Goal: Task Accomplishment & Management: Use online tool/utility

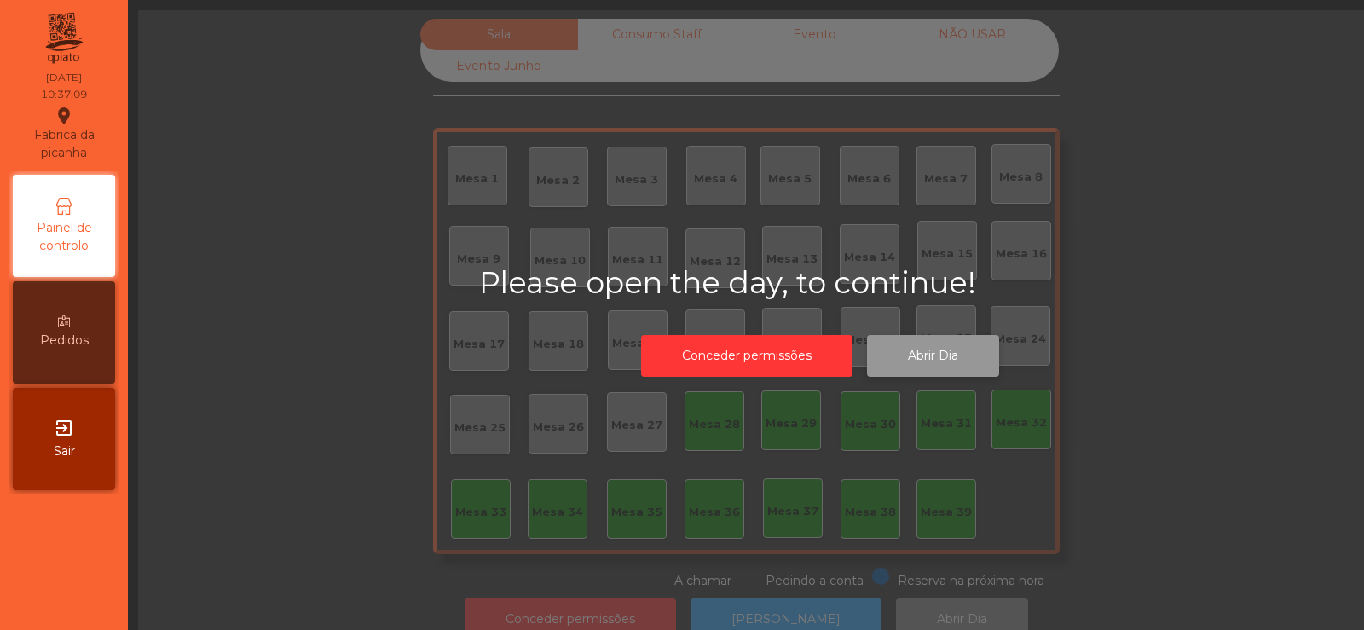
click at [949, 359] on button "Abrir Dia" at bounding box center [933, 356] width 132 height 42
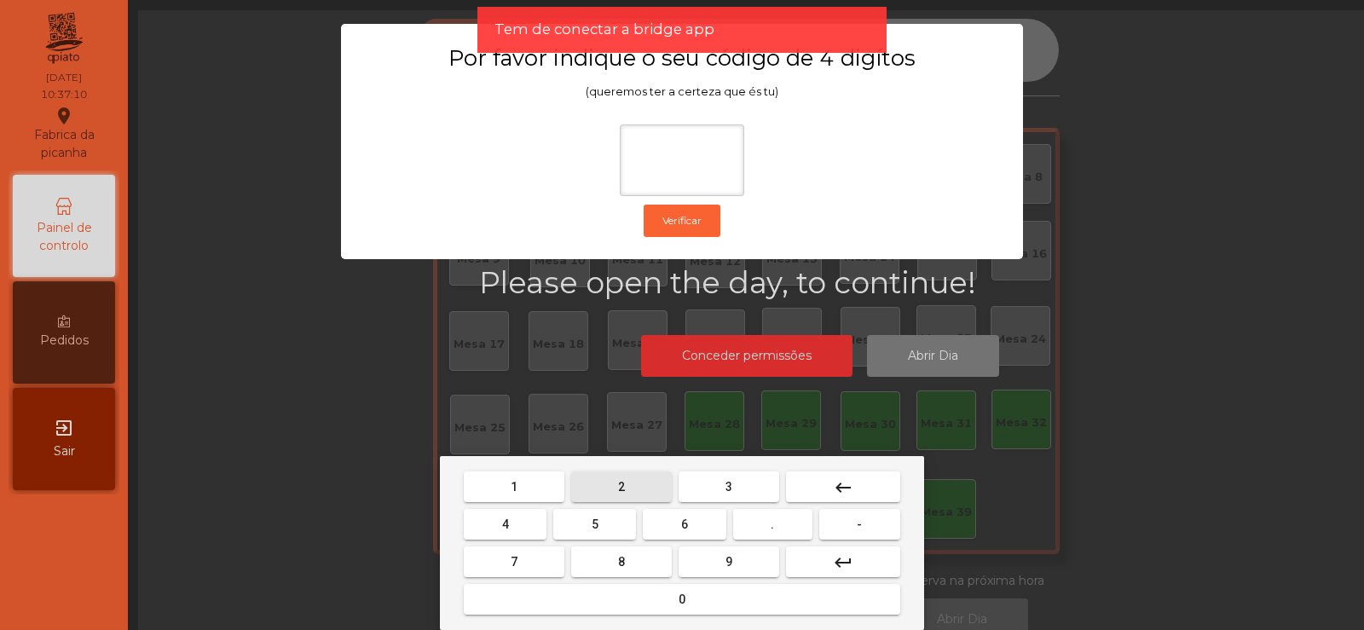
click at [640, 483] on button "2" at bounding box center [621, 487] width 101 height 31
click at [684, 537] on button "6" at bounding box center [684, 524] width 83 height 31
click at [547, 562] on button "7" at bounding box center [514, 562] width 101 height 31
click at [603, 524] on button "5" at bounding box center [594, 524] width 83 height 31
type input "****"
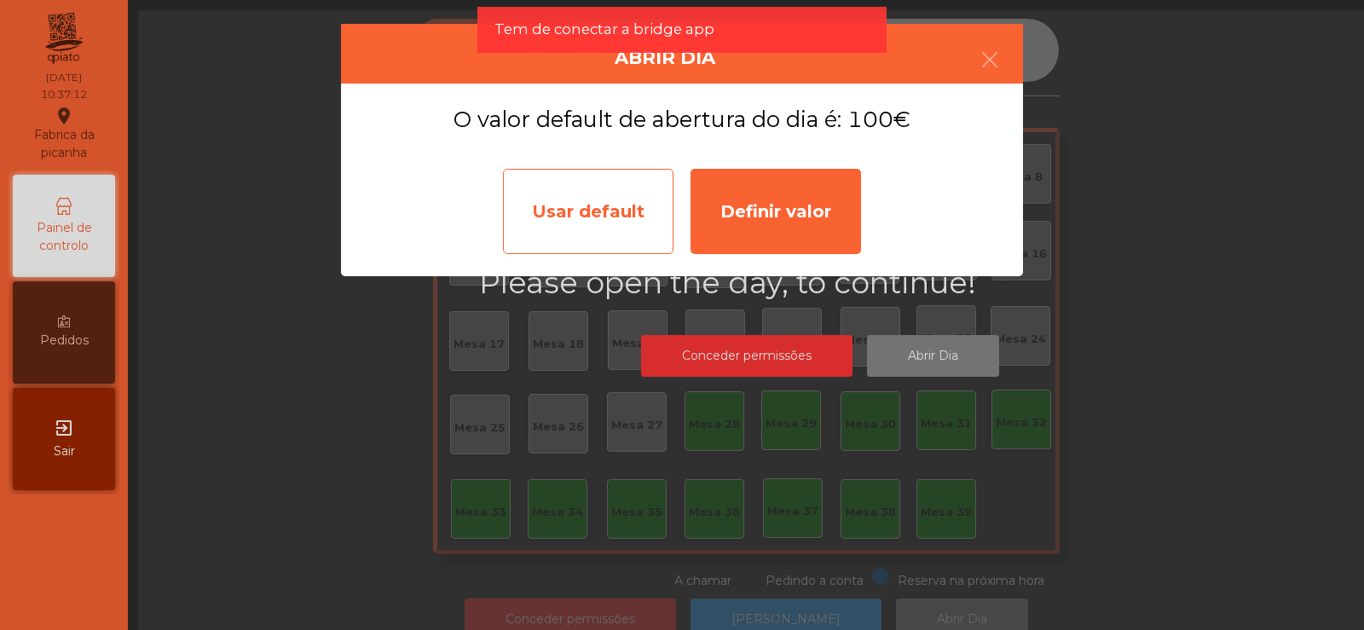
click at [579, 216] on div "Usar default" at bounding box center [588, 211] width 171 height 85
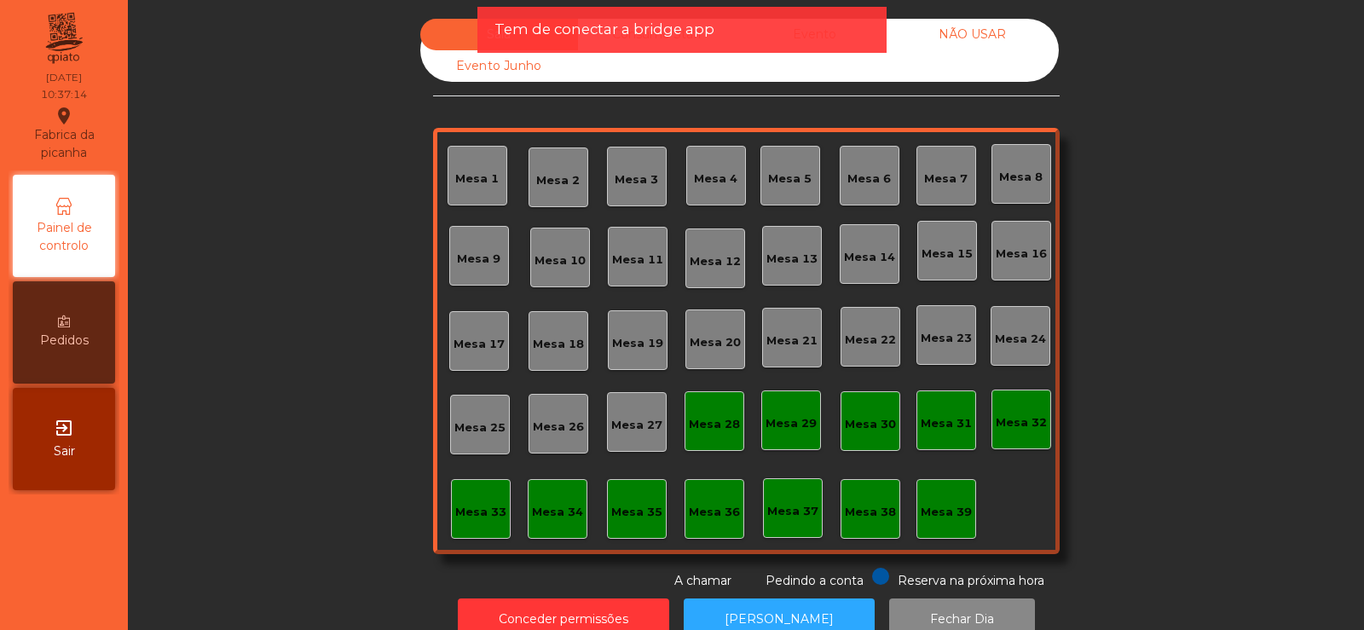
scroll to position [42, 0]
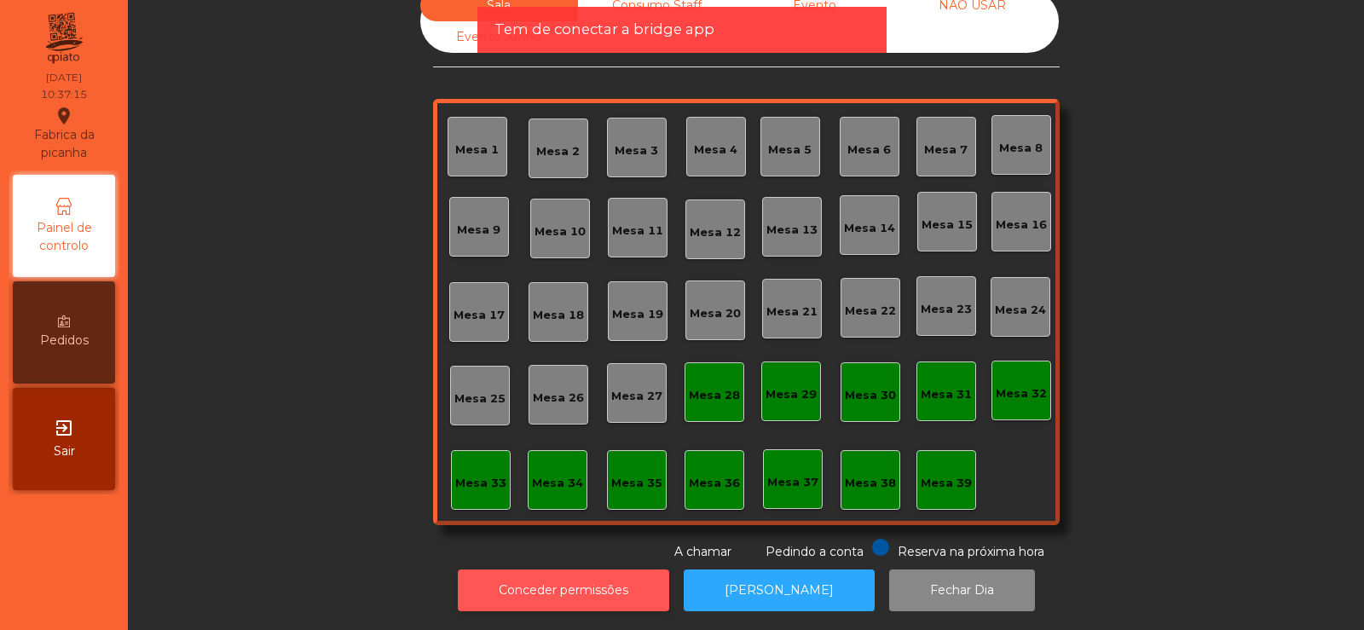
click at [576, 575] on button "Conceder permissões" at bounding box center [563, 591] width 211 height 42
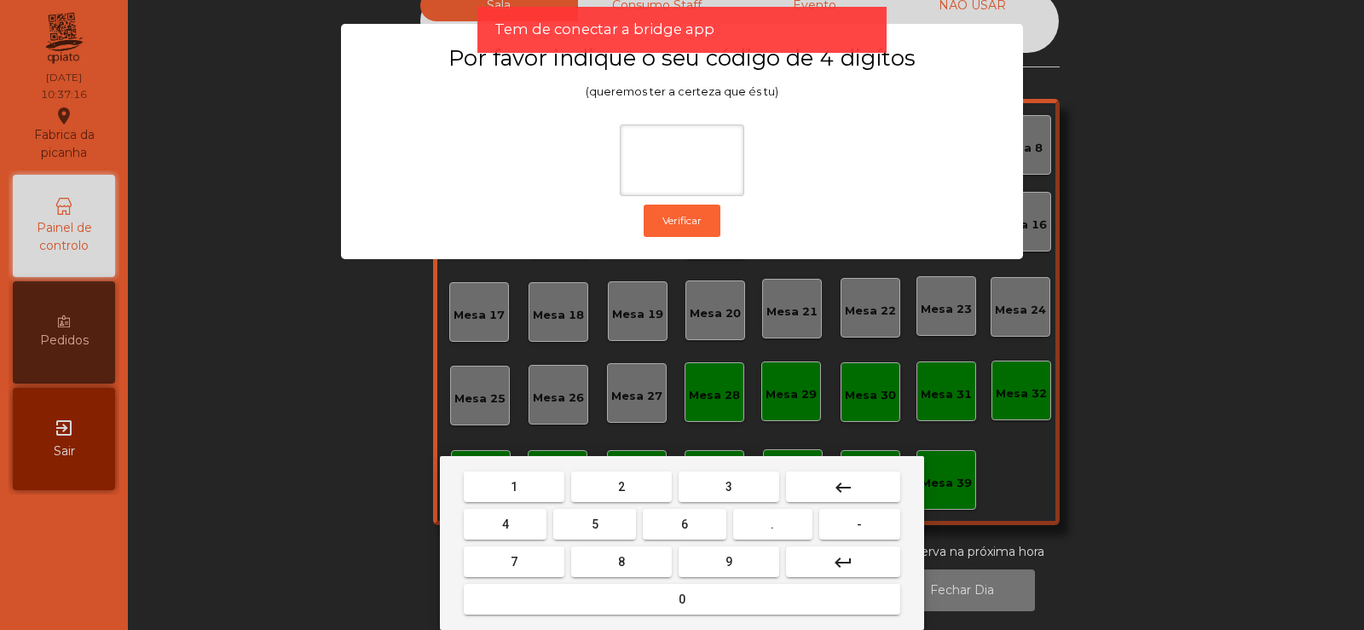
click at [639, 488] on button "2" at bounding box center [621, 487] width 101 height 31
click at [686, 527] on span "6" at bounding box center [684, 525] width 7 height 14
click at [535, 551] on button "7" at bounding box center [514, 562] width 101 height 31
click at [594, 519] on span "5" at bounding box center [595, 525] width 7 height 14
type input "****"
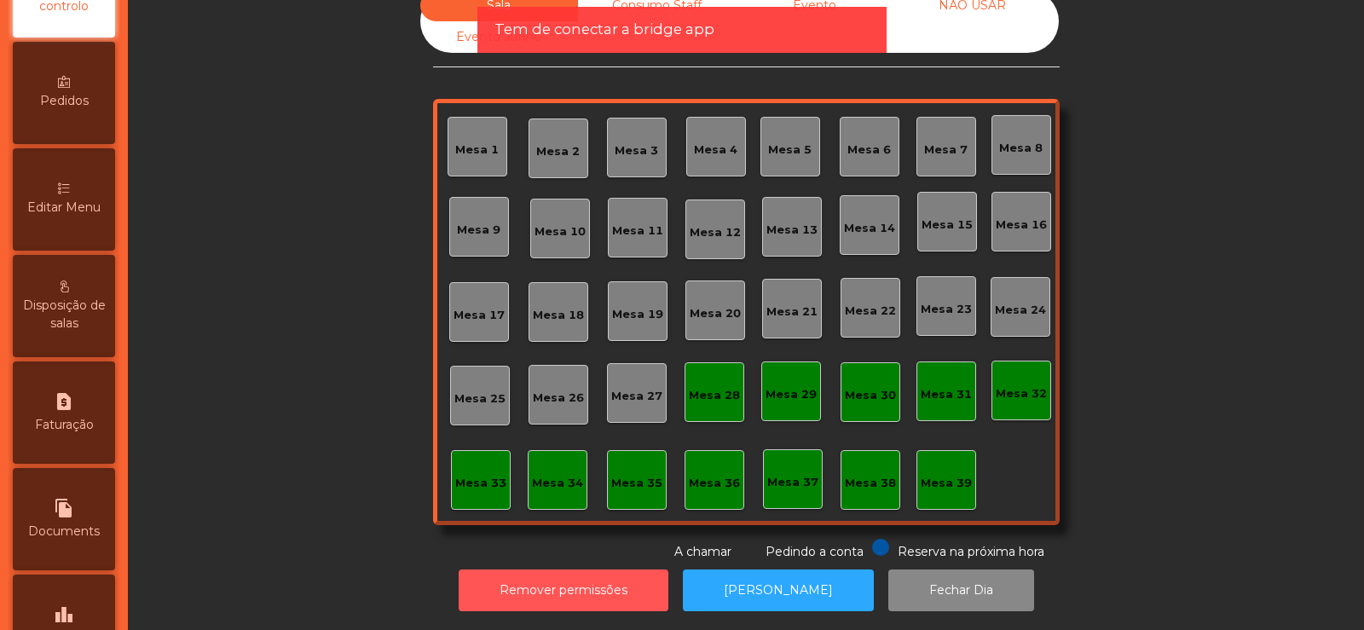
scroll to position [406, 0]
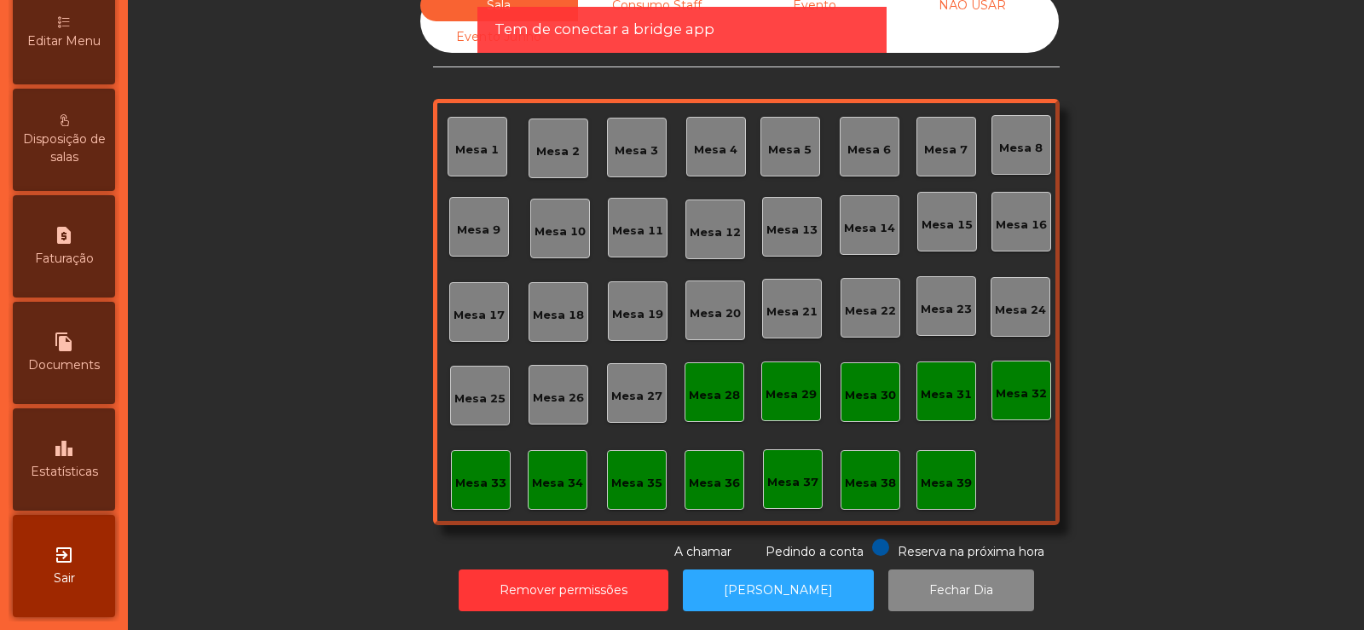
click at [67, 342] on icon "file_copy" at bounding box center [64, 342] width 20 height 20
select select "*"
select select "****"
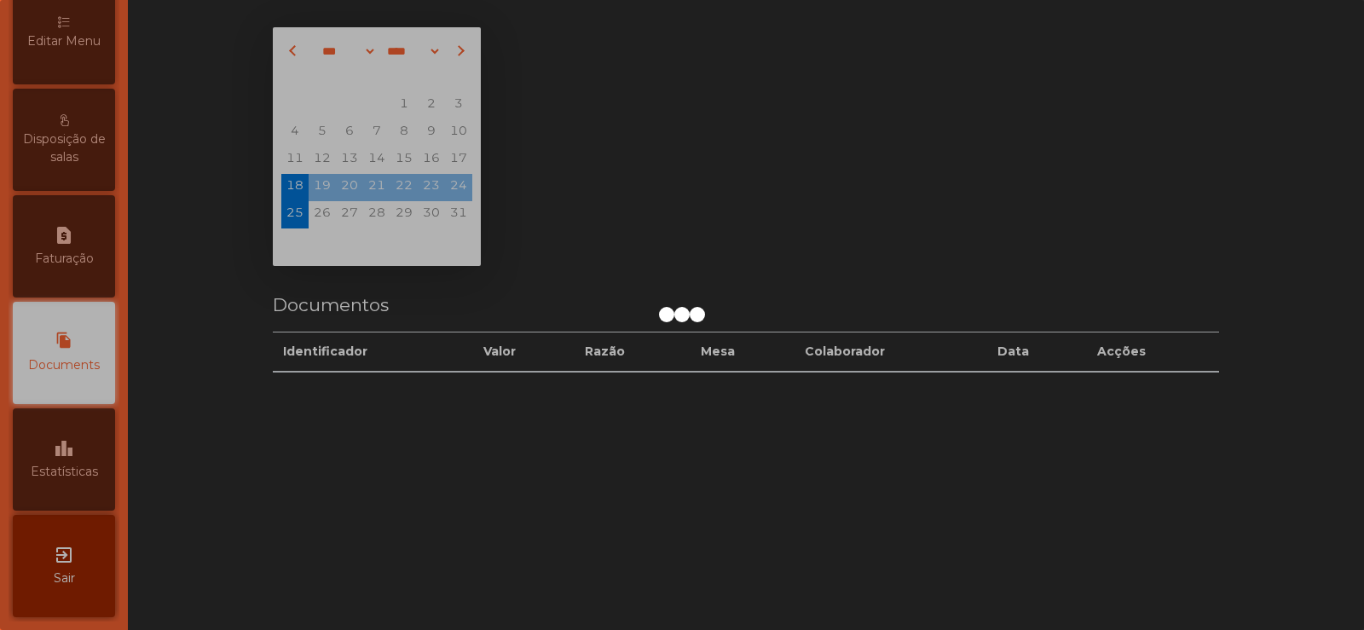
scroll to position [1, 0]
click at [66, 260] on div at bounding box center [682, 315] width 1364 height 630
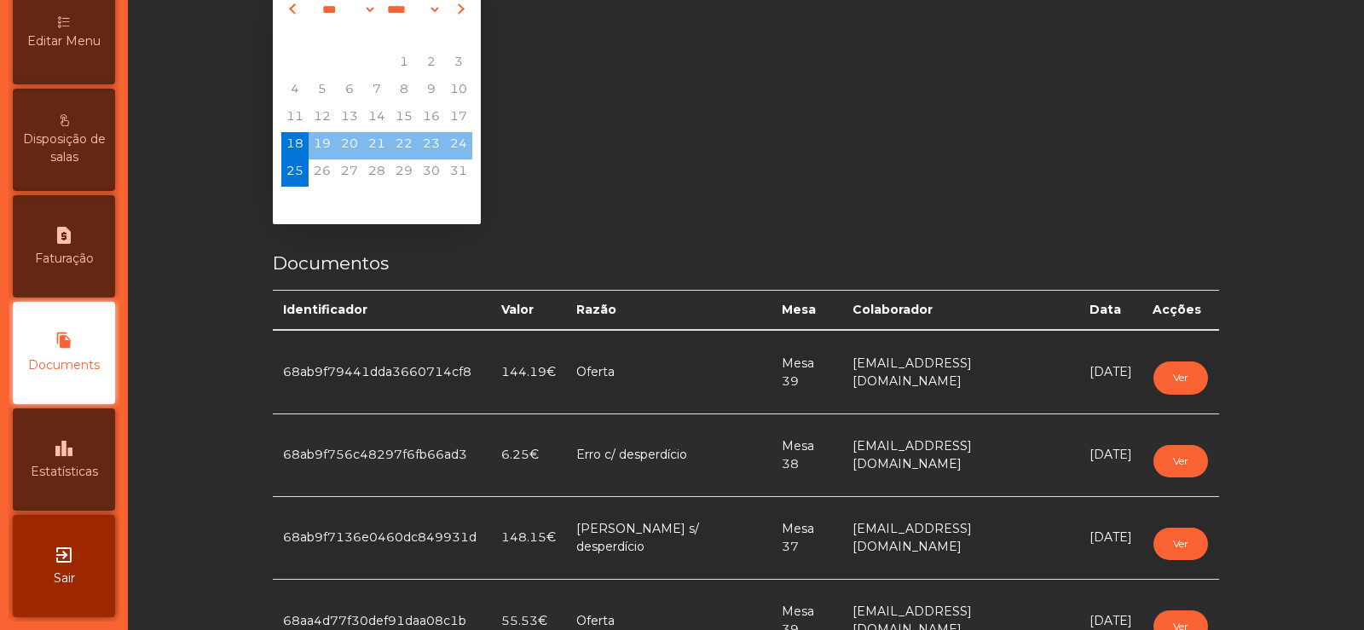
click at [84, 264] on span "Faturação" at bounding box center [64, 259] width 59 height 18
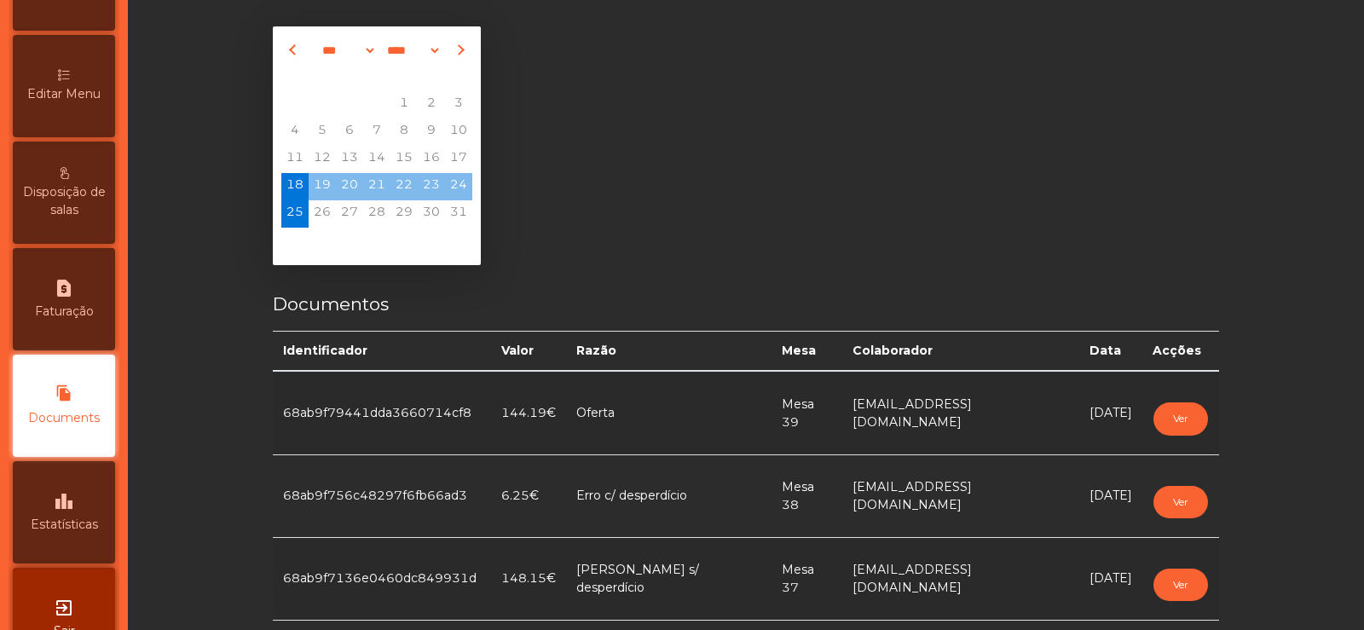
select select "*"
select select "****"
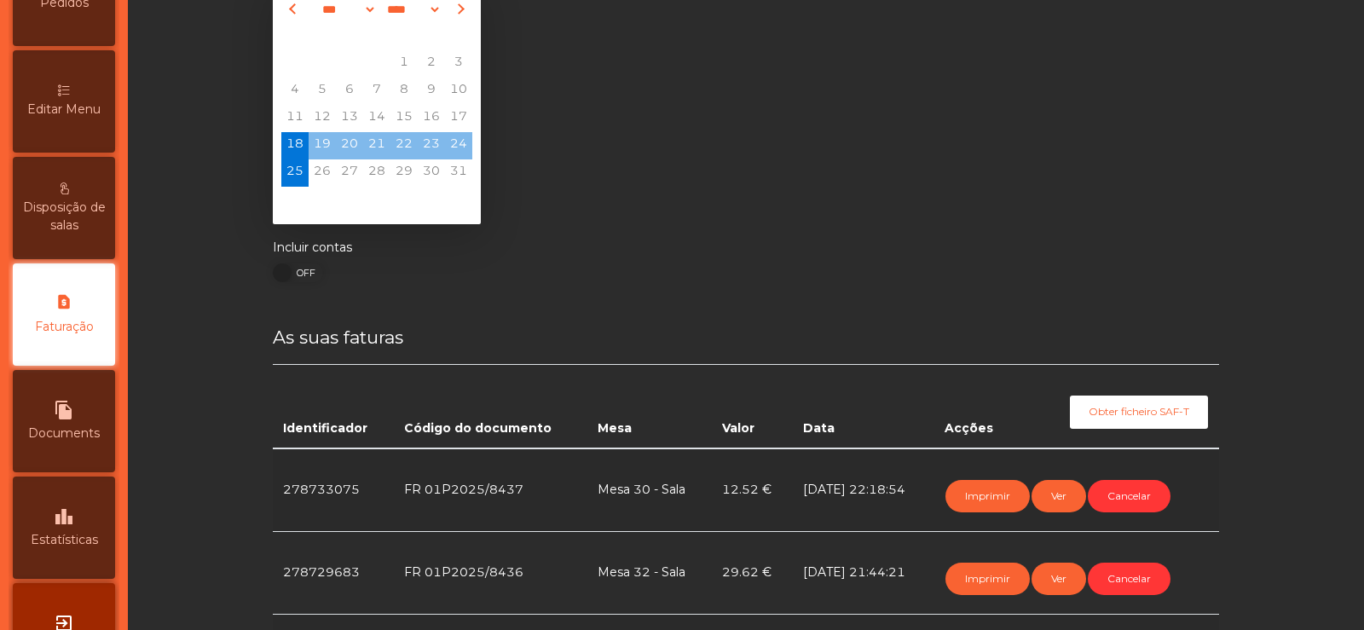
scroll to position [406, 0]
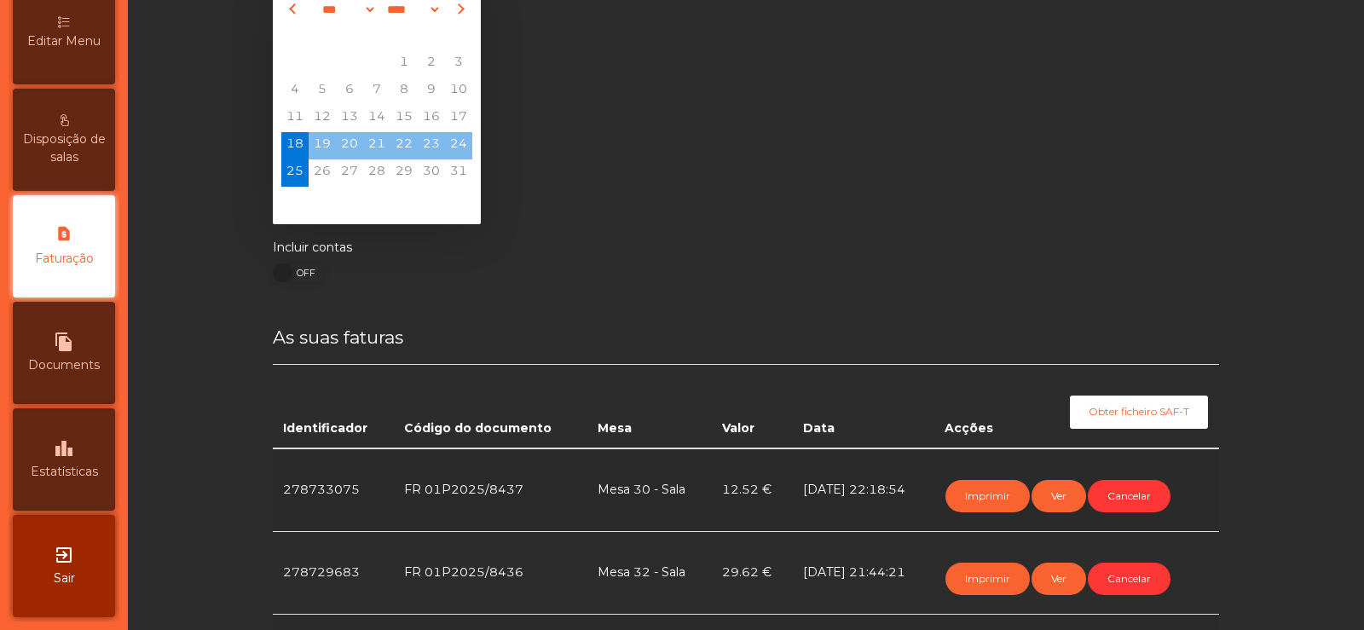
click at [69, 458] on icon "leaderboard" at bounding box center [64, 448] width 20 height 20
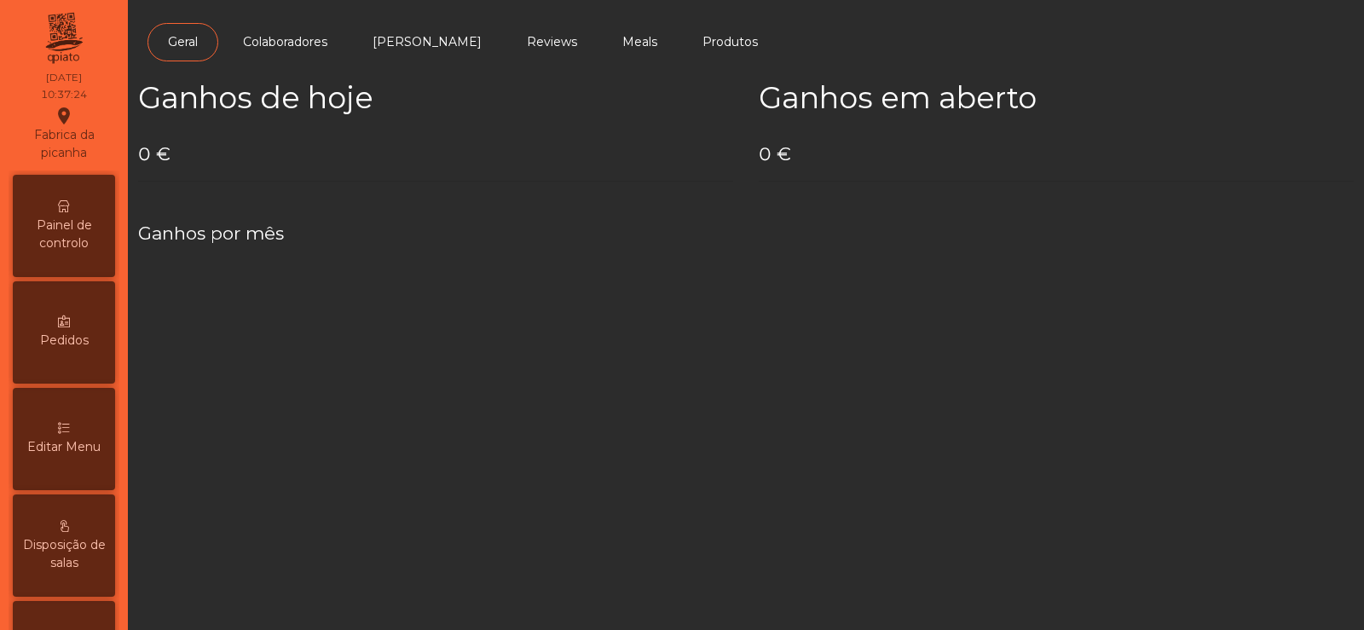
click at [52, 265] on div "Painel de controlo" at bounding box center [64, 226] width 102 height 102
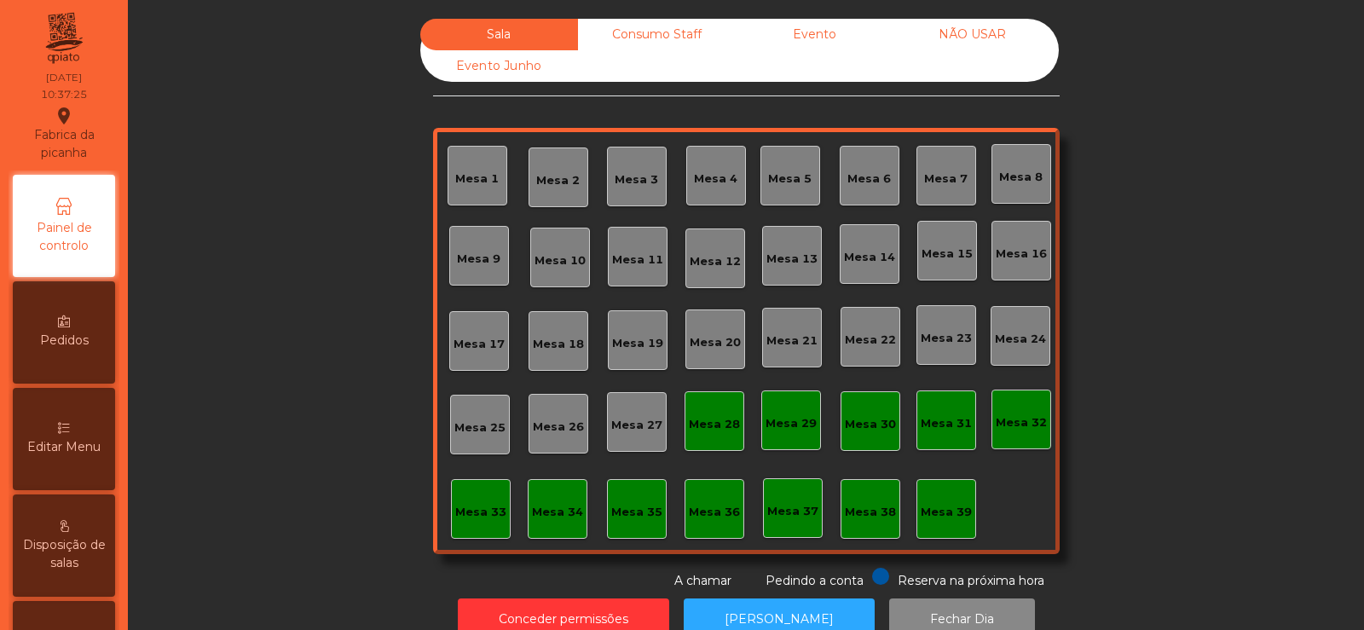
scroll to position [42, 0]
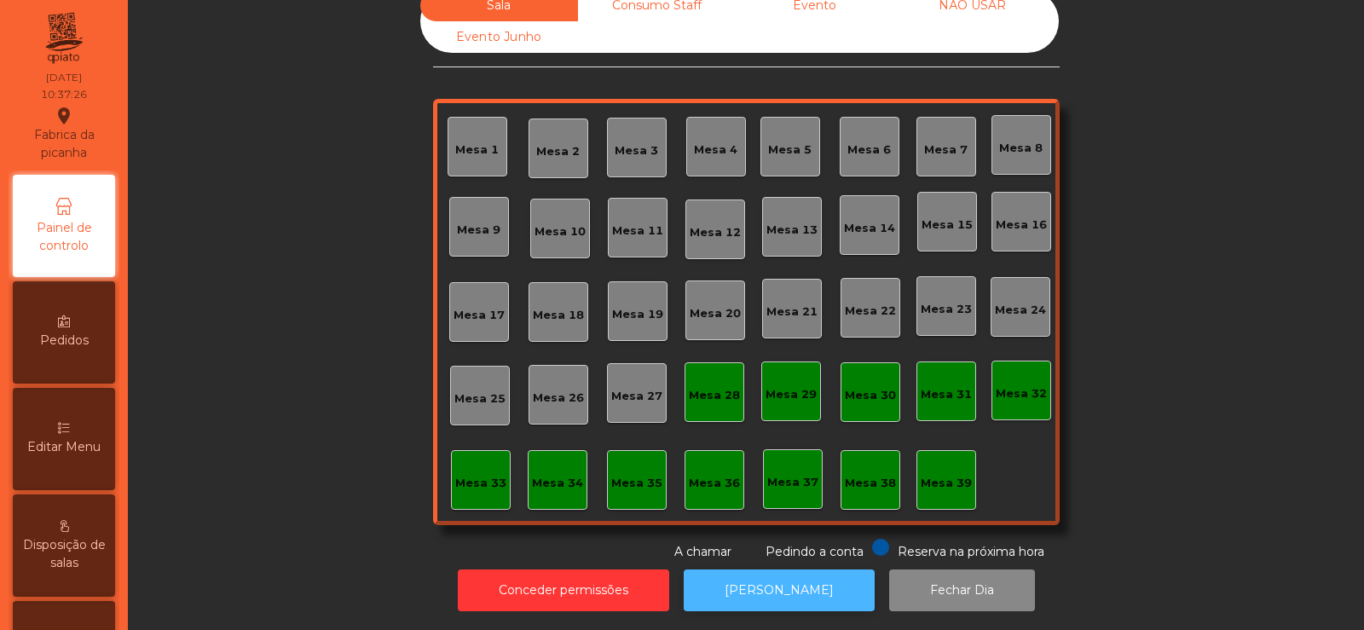
click at [785, 590] on button "[PERSON_NAME]" at bounding box center [779, 591] width 191 height 42
click at [934, 480] on div "Mesa 39" at bounding box center [947, 480] width 60 height 60
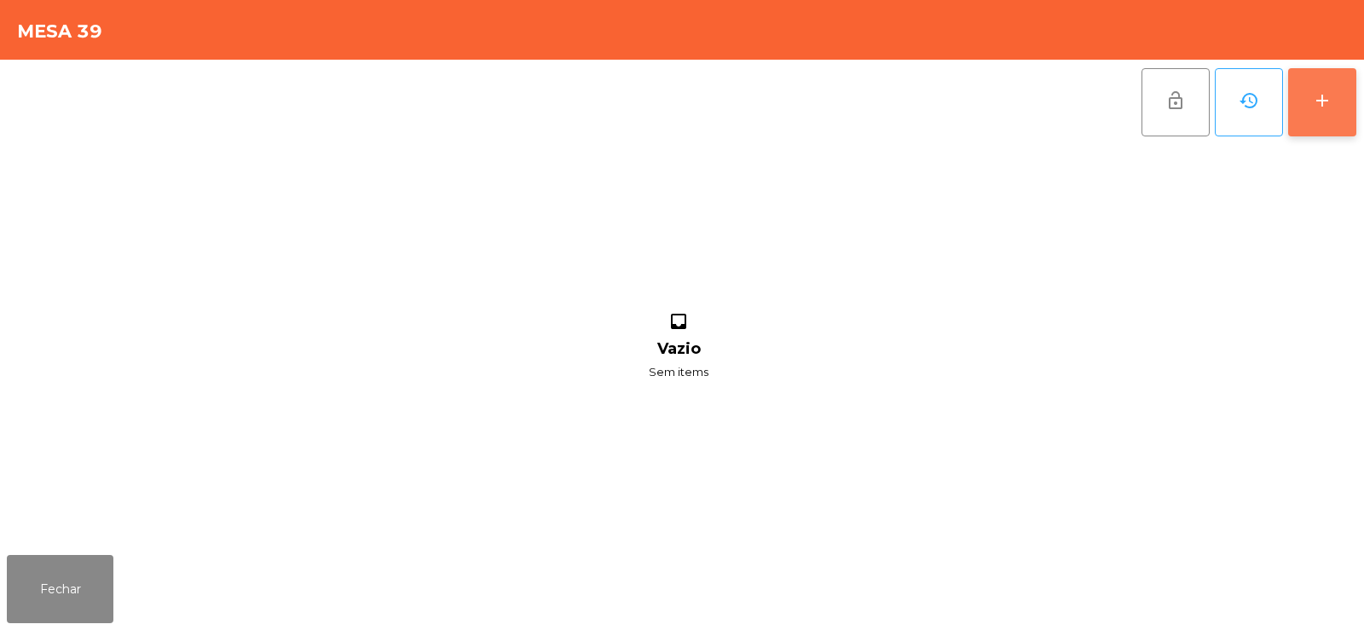
click at [1323, 107] on div "add" at bounding box center [1322, 100] width 20 height 20
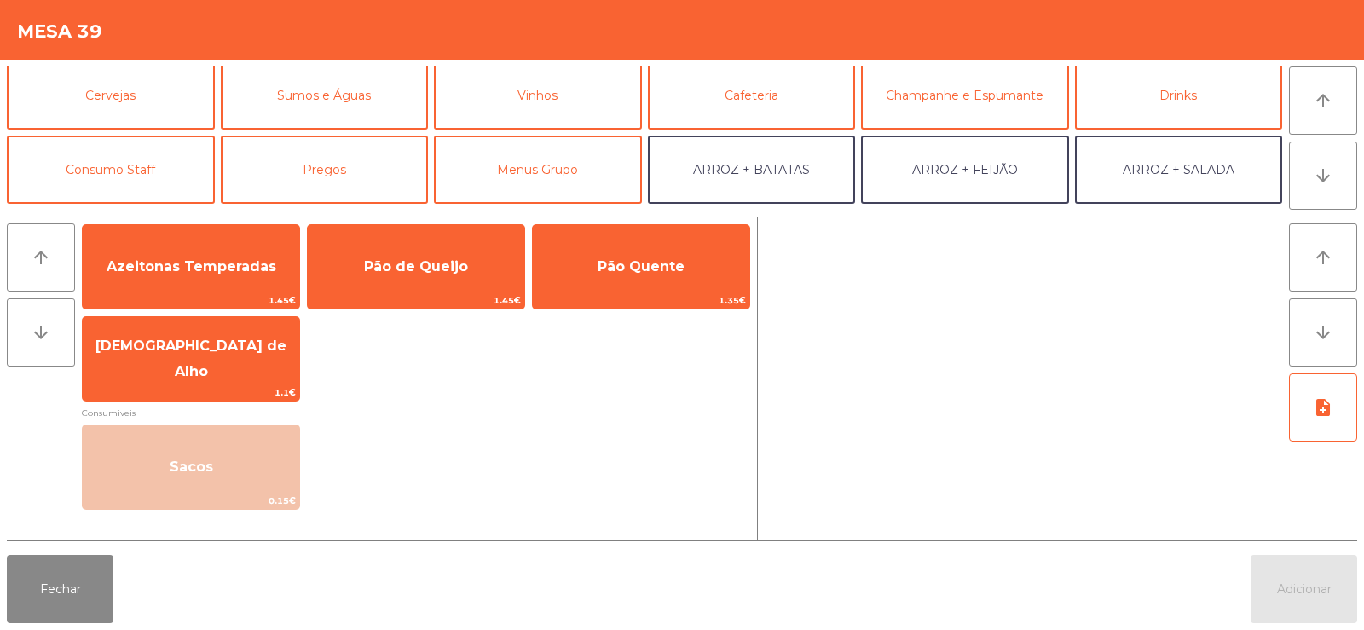
scroll to position [130, 0]
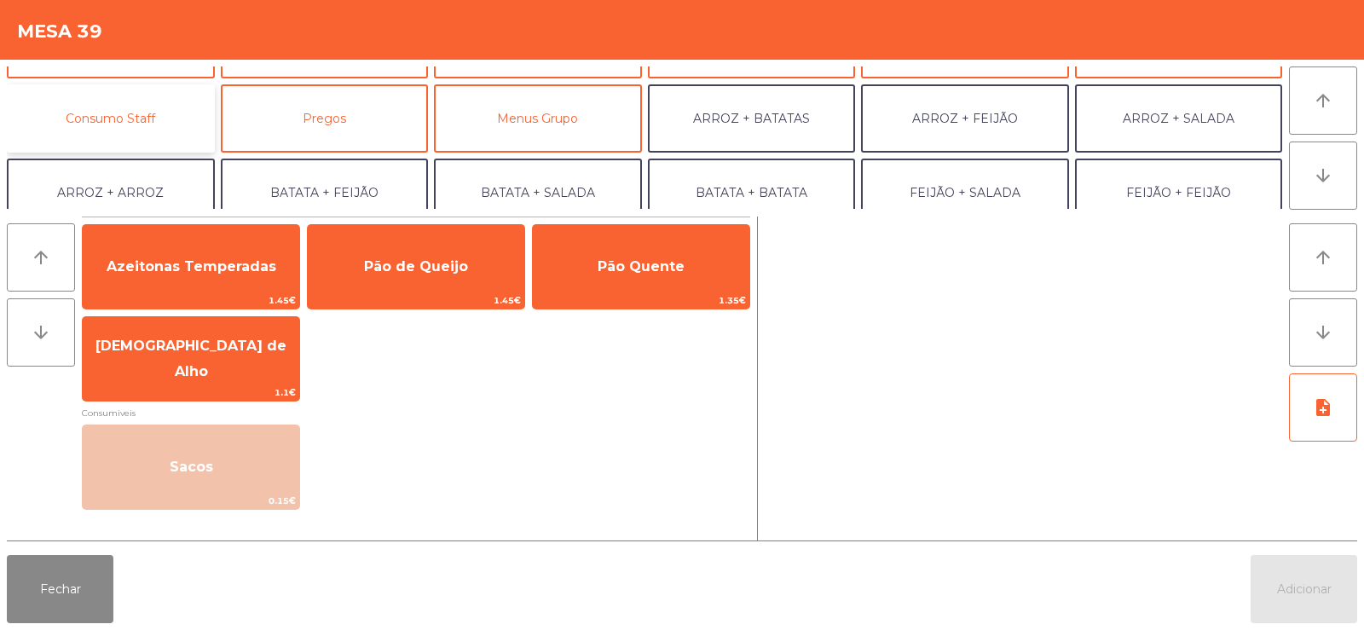
click at [134, 143] on button "Consumo Staff" at bounding box center [111, 118] width 208 height 68
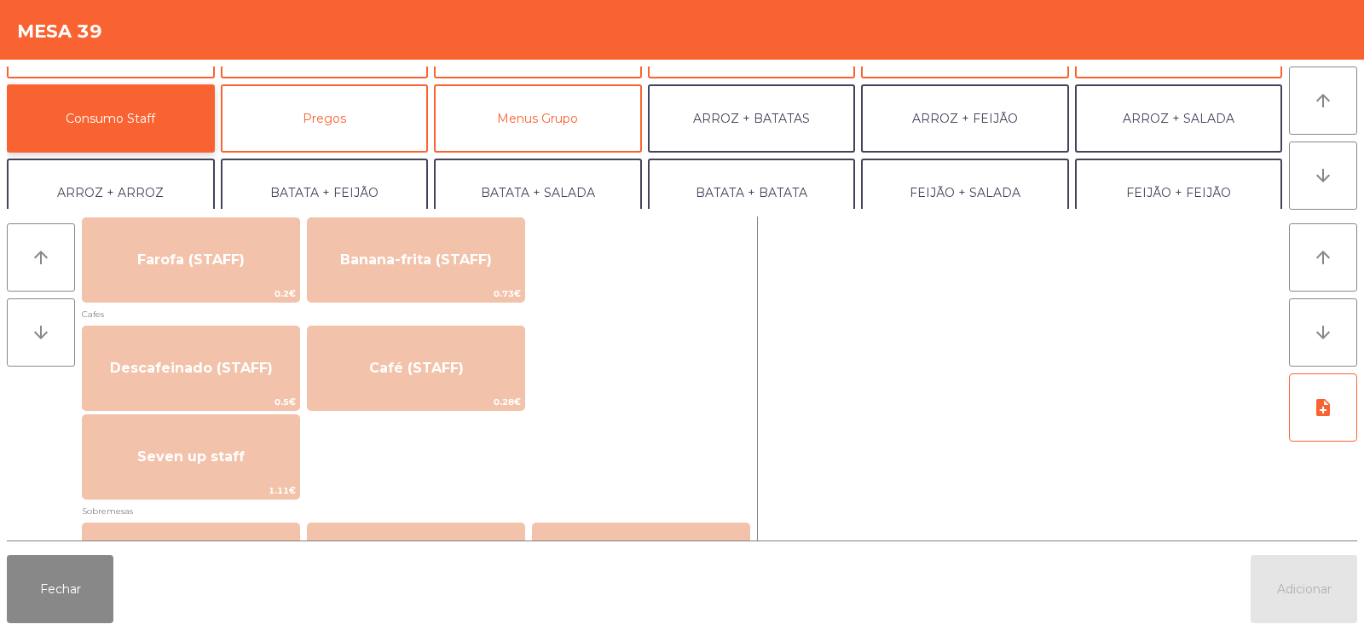
scroll to position [904, 0]
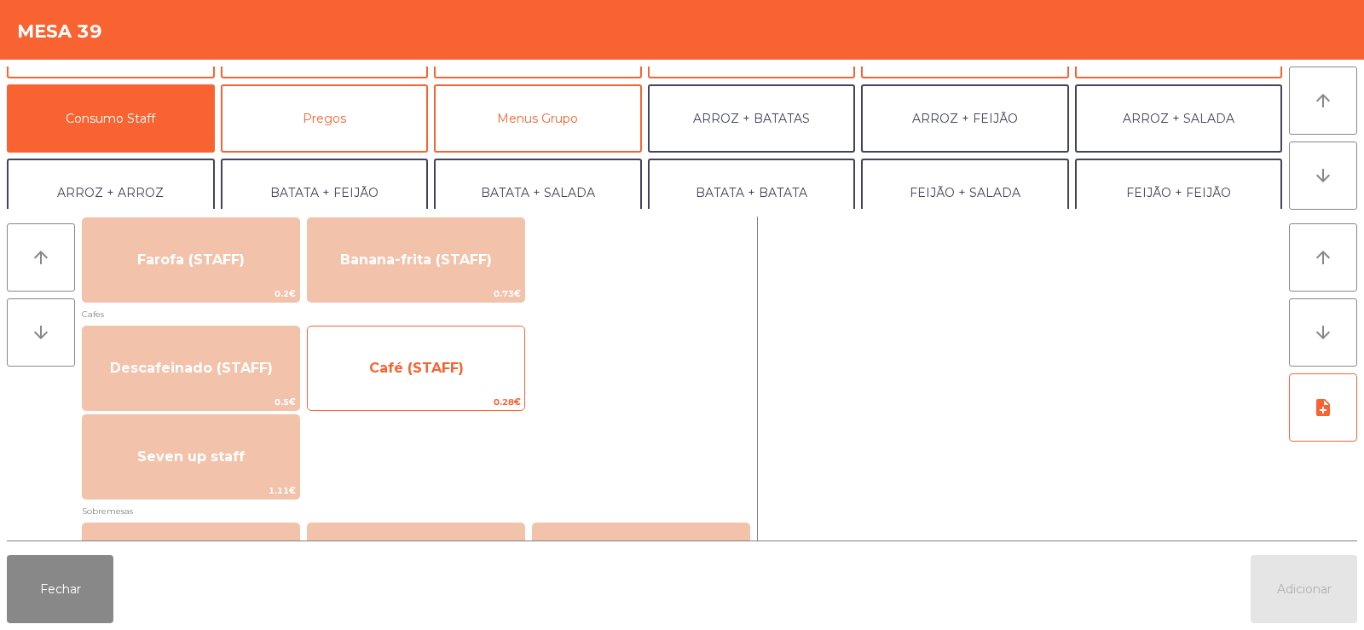
click at [448, 367] on span "Café (STAFF)" at bounding box center [416, 368] width 95 height 16
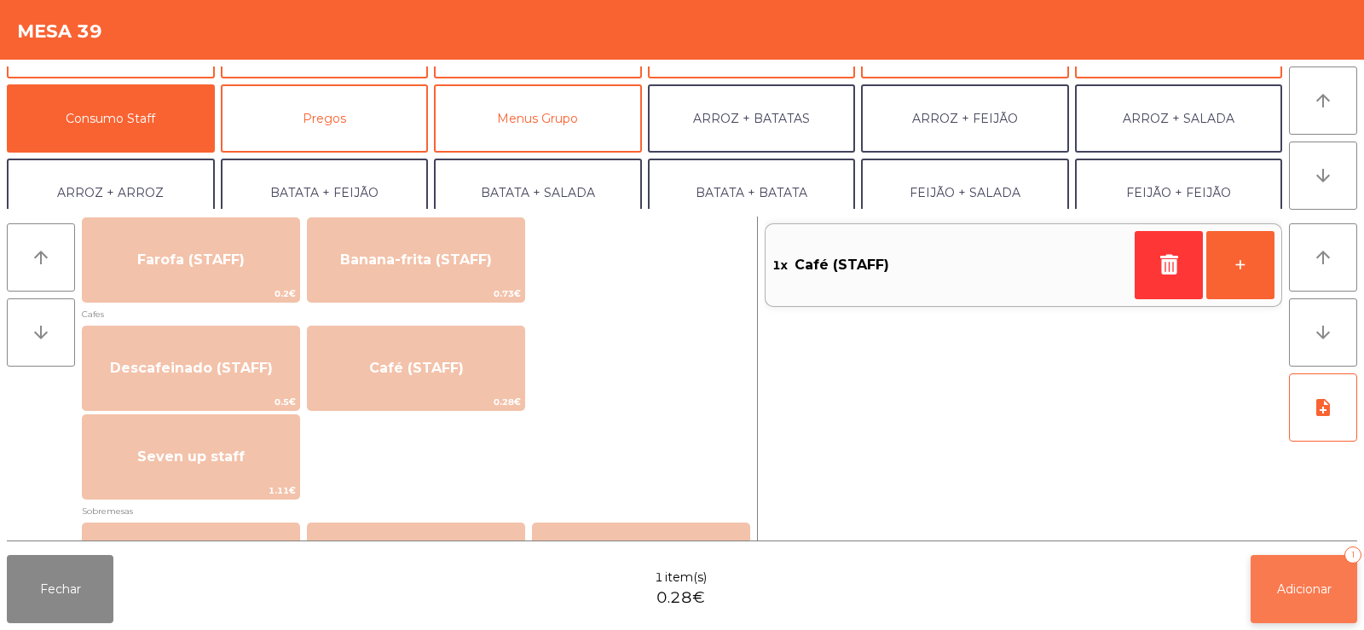
click at [1334, 586] on button "Adicionar 1" at bounding box center [1304, 589] width 107 height 68
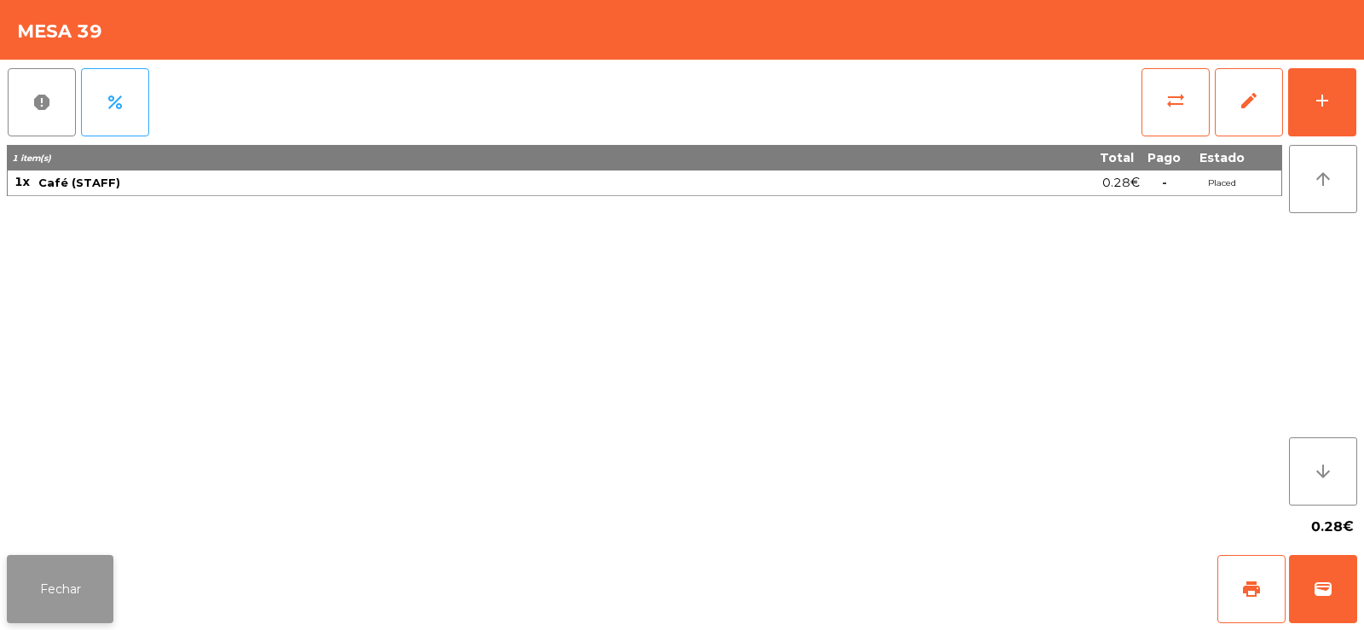
click at [54, 592] on button "Fechar" at bounding box center [60, 589] width 107 height 68
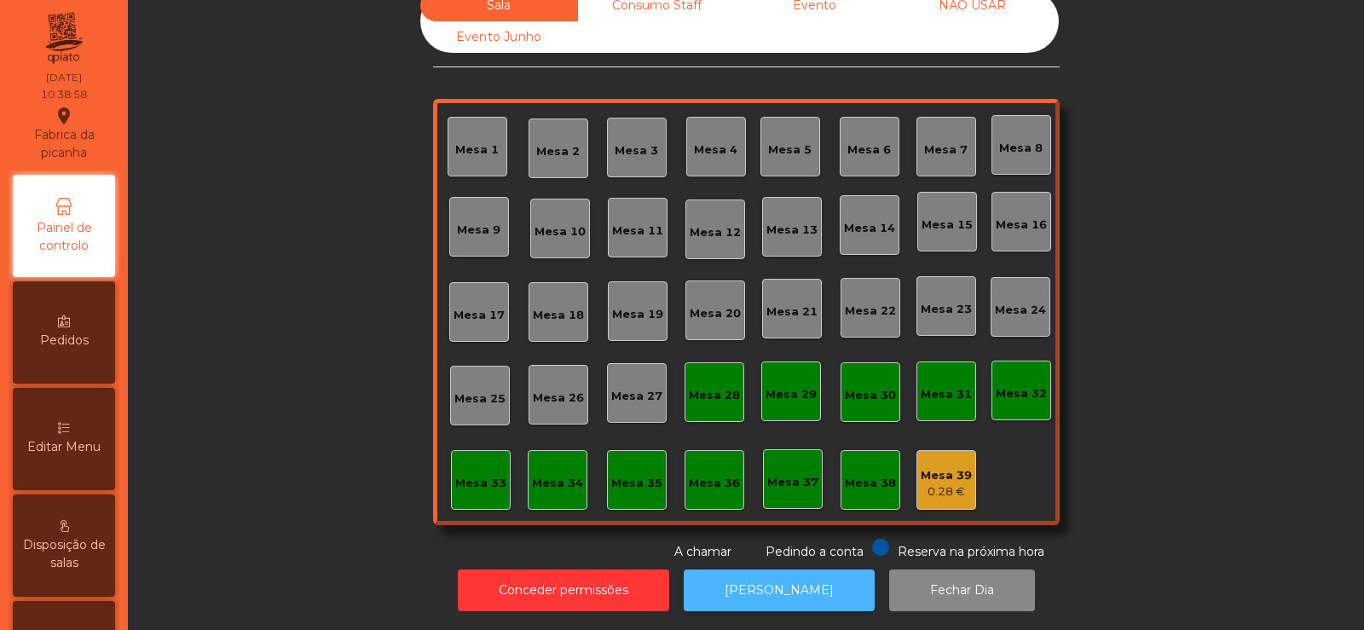
click at [744, 592] on button "[PERSON_NAME]" at bounding box center [779, 591] width 191 height 42
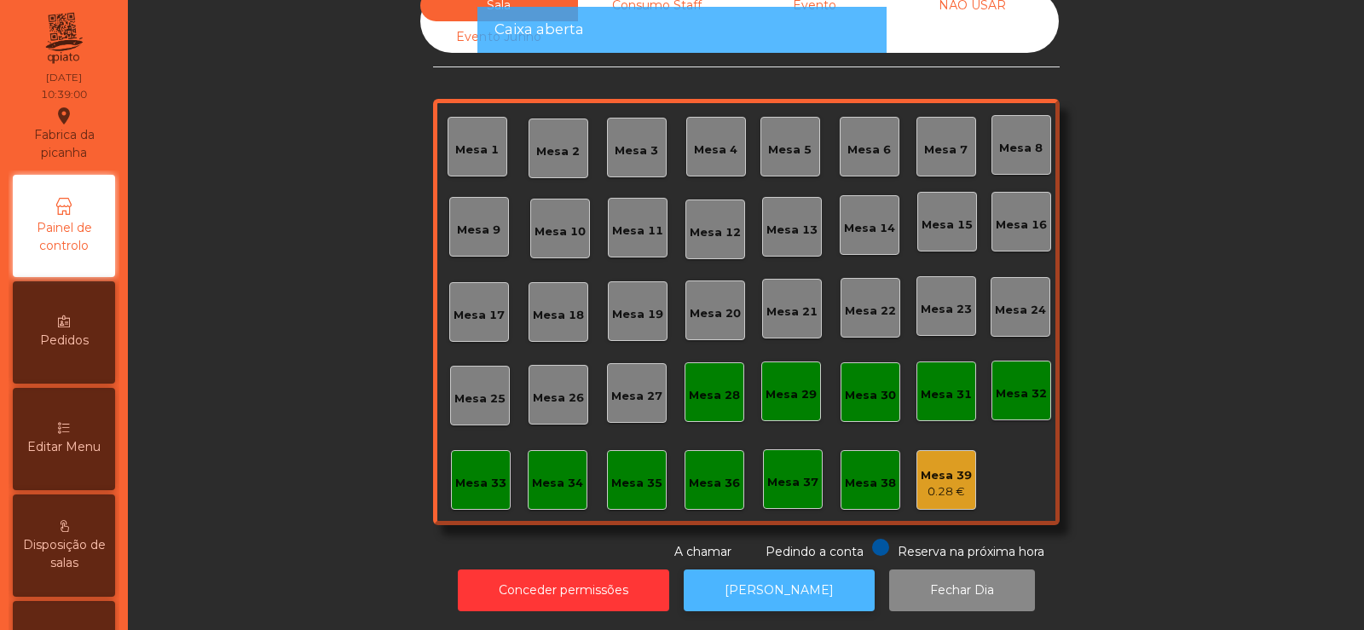
click at [723, 574] on button "[PERSON_NAME]" at bounding box center [779, 591] width 191 height 42
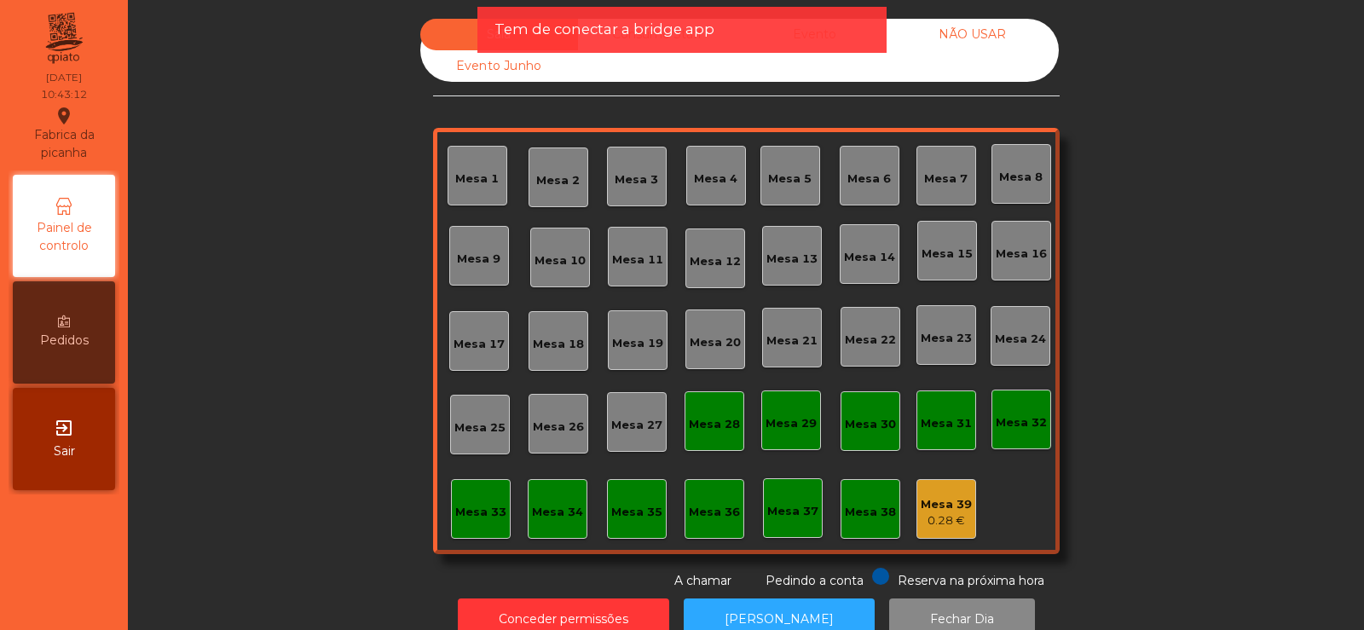
scroll to position [42, 0]
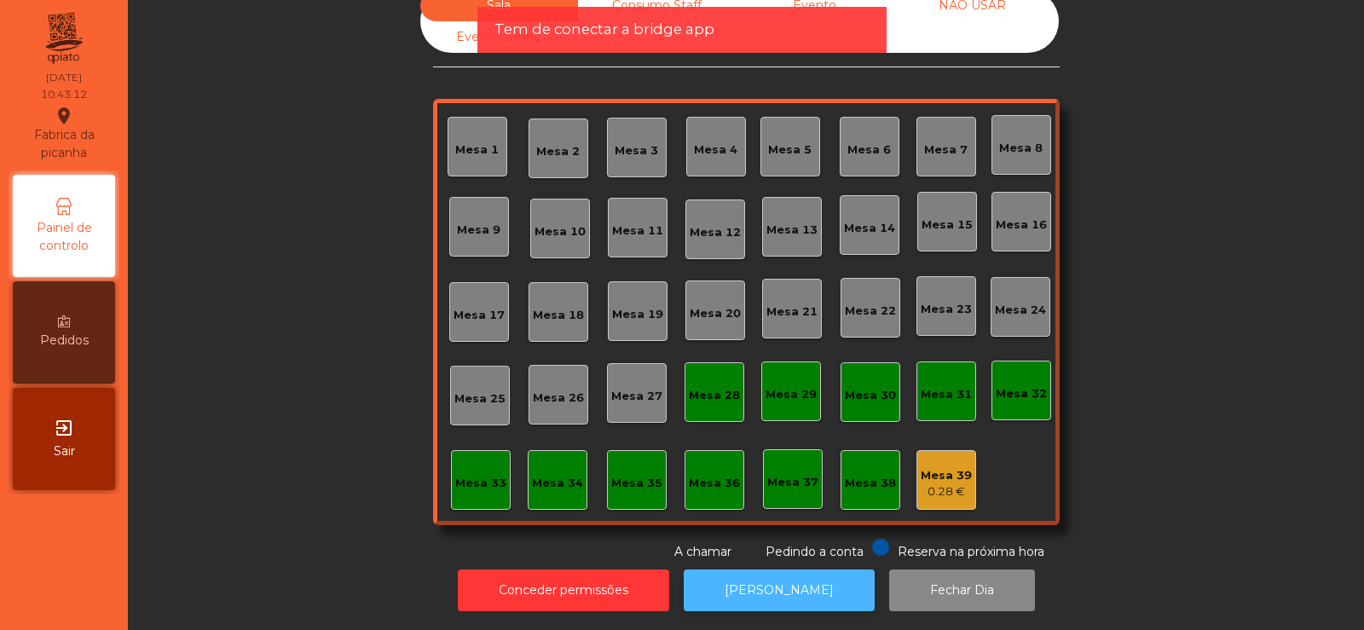
click at [740, 581] on button "[PERSON_NAME]" at bounding box center [779, 591] width 191 height 42
click at [764, 581] on button "[PERSON_NAME]" at bounding box center [779, 591] width 191 height 42
click at [745, 595] on button "[PERSON_NAME]" at bounding box center [779, 591] width 191 height 42
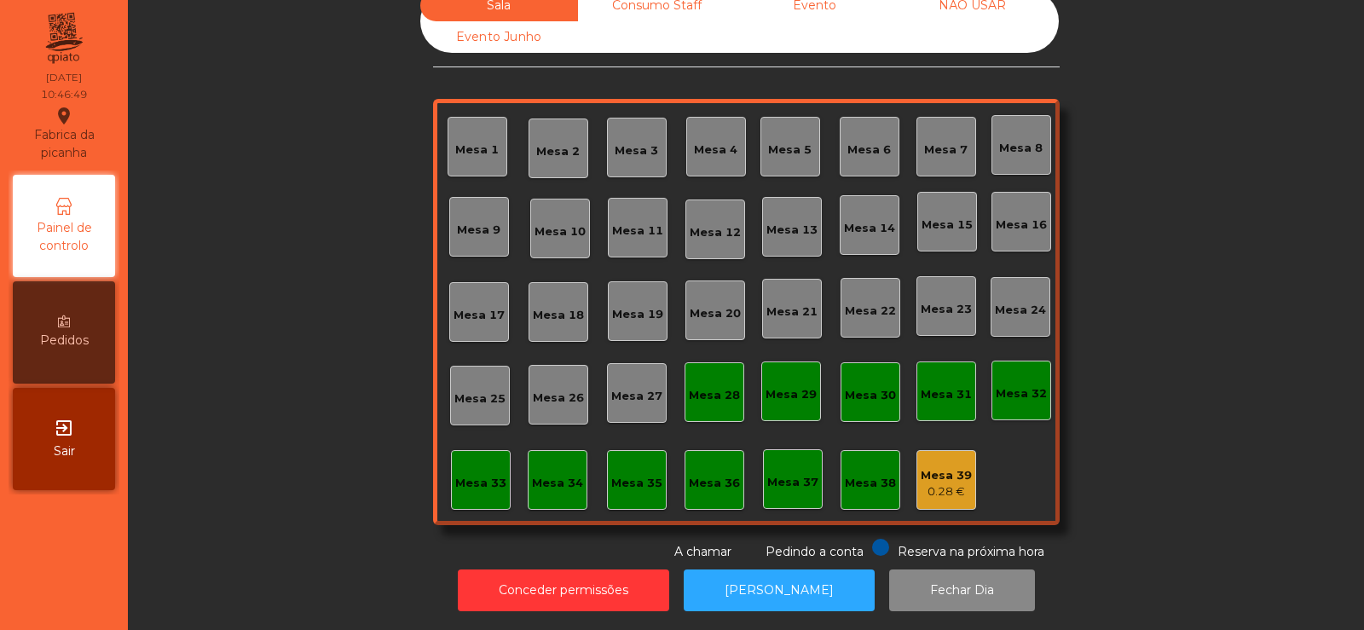
click at [953, 467] on div "Mesa 39" at bounding box center [946, 475] width 51 height 17
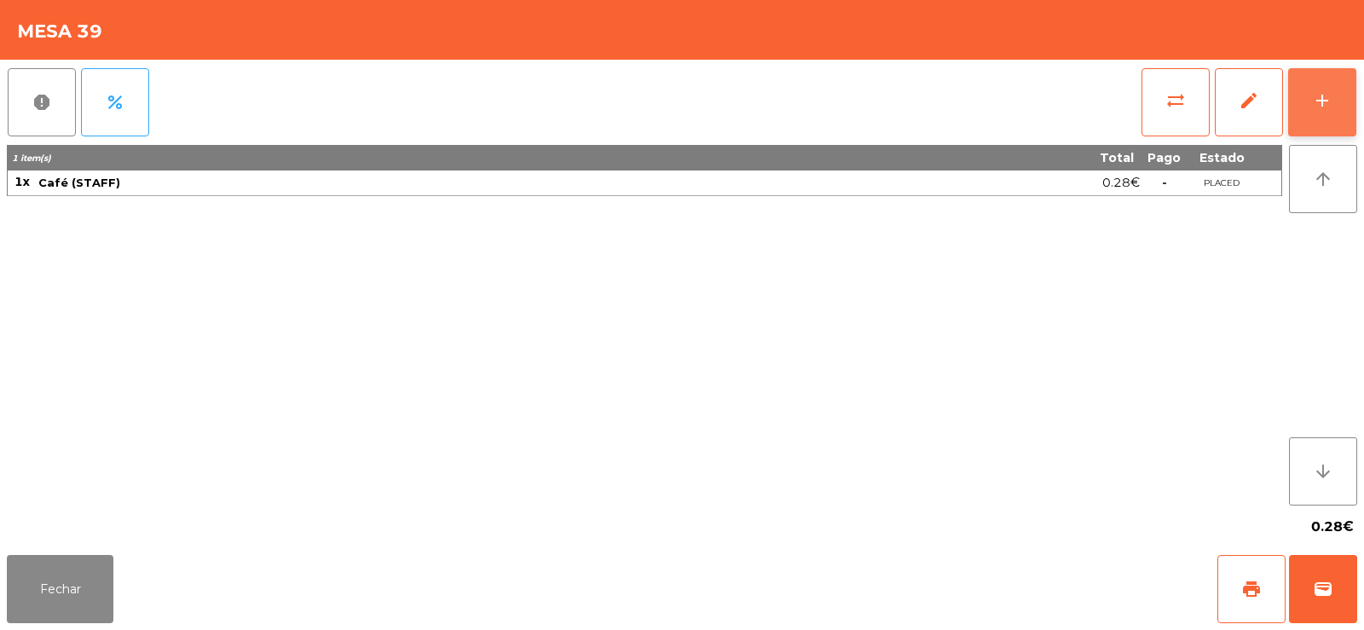
click at [1300, 113] on button "add" at bounding box center [1323, 102] width 68 height 68
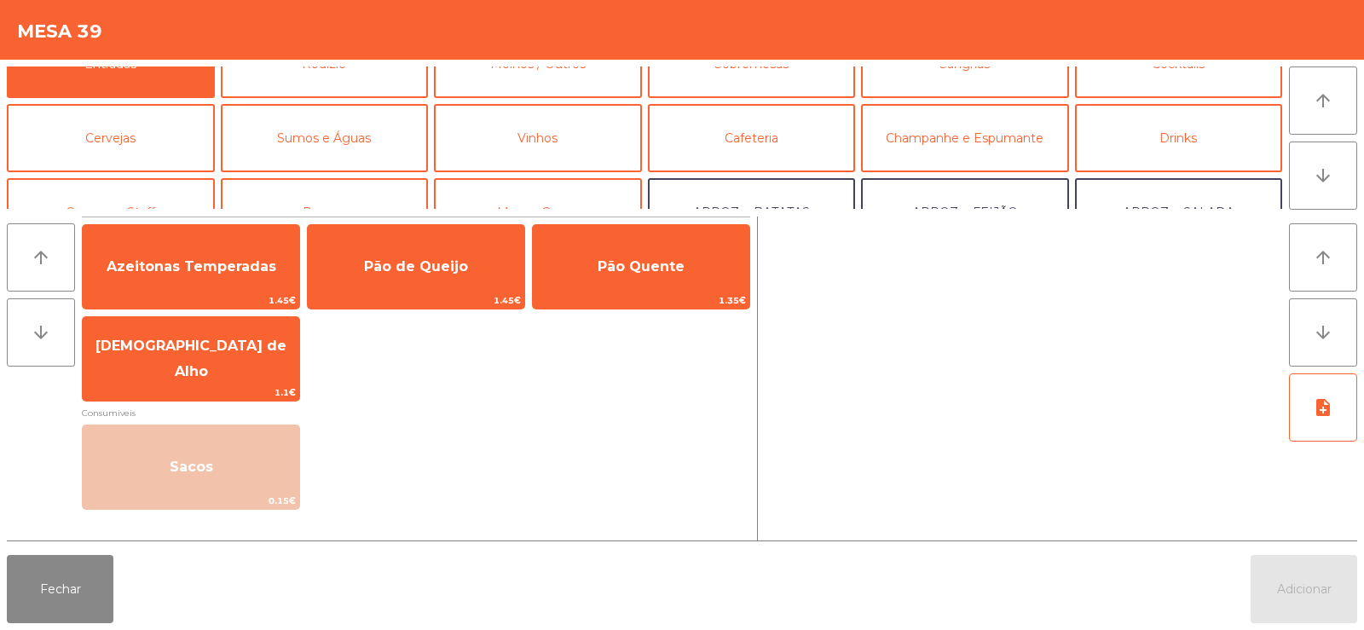
scroll to position [90, 0]
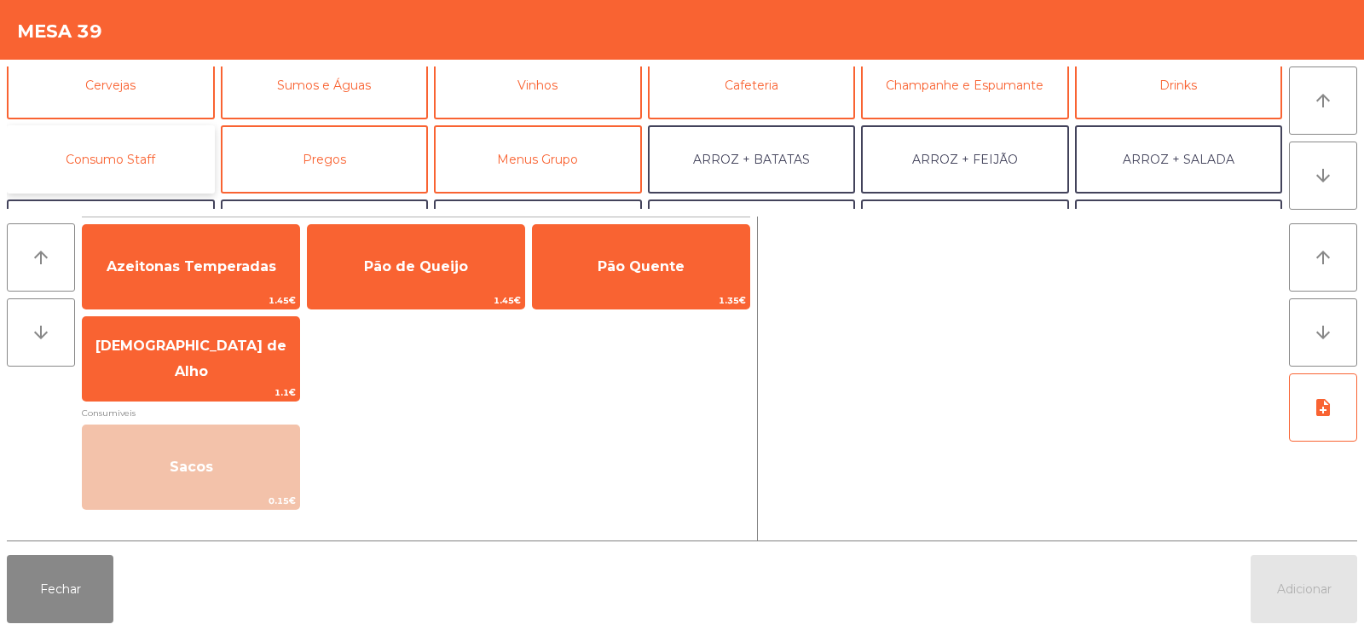
click at [162, 155] on button "Consumo Staff" at bounding box center [111, 159] width 208 height 68
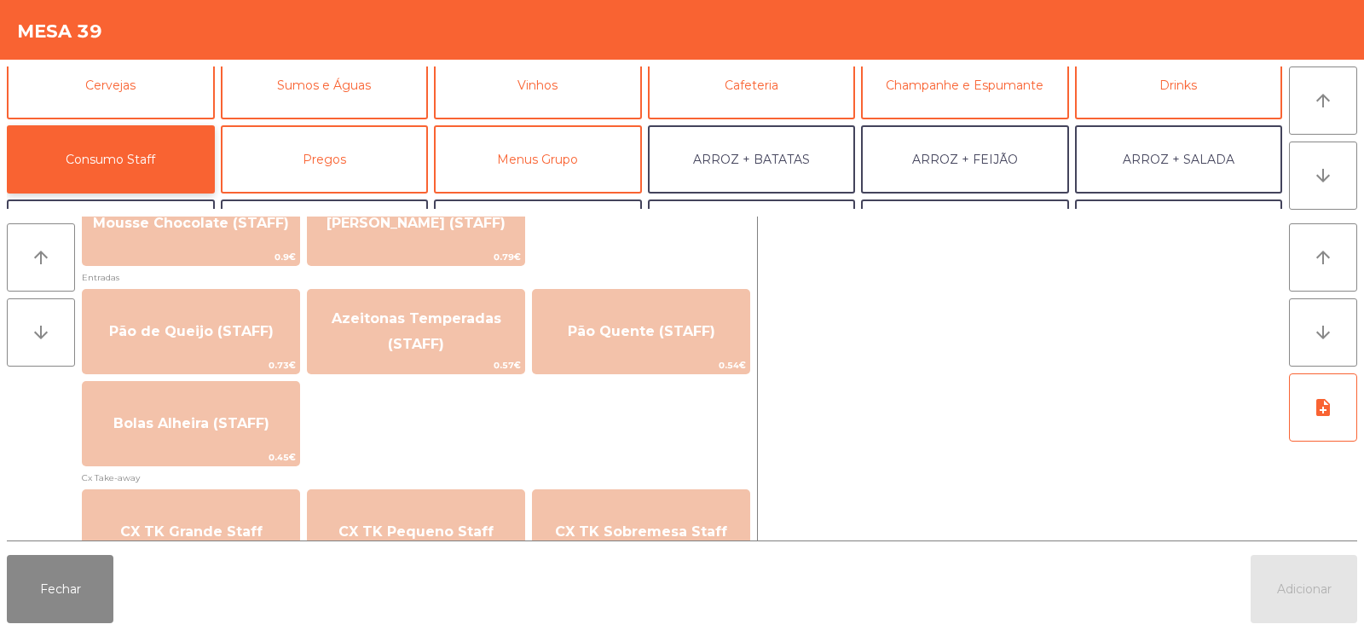
scroll to position [1351, 0]
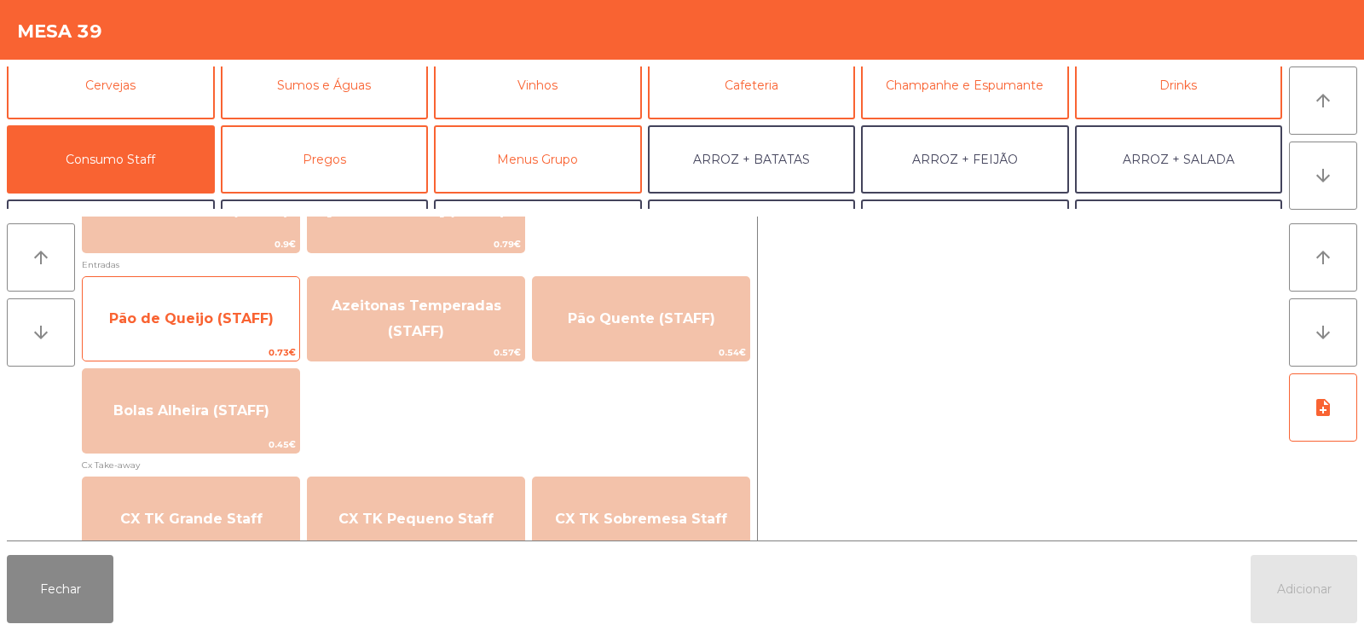
click at [252, 330] on span "Pão de Queijo (STAFF)" at bounding box center [191, 319] width 217 height 46
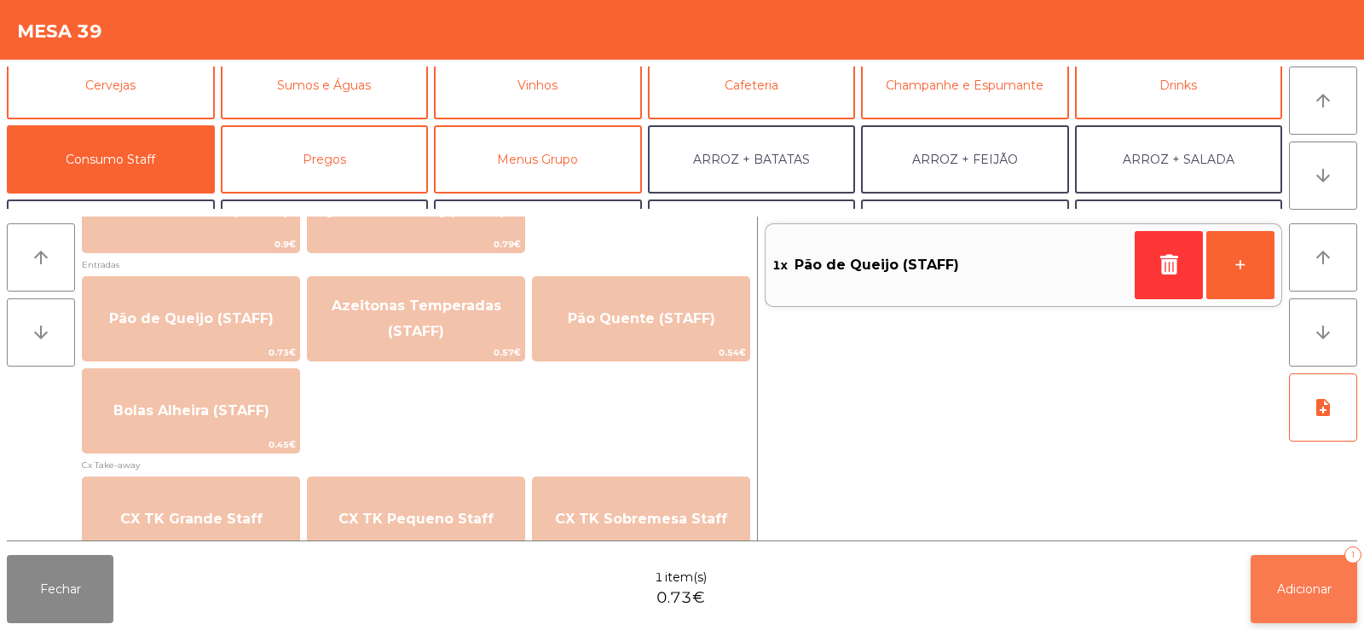
click at [1251, 599] on button "Adicionar 1" at bounding box center [1304, 589] width 107 height 68
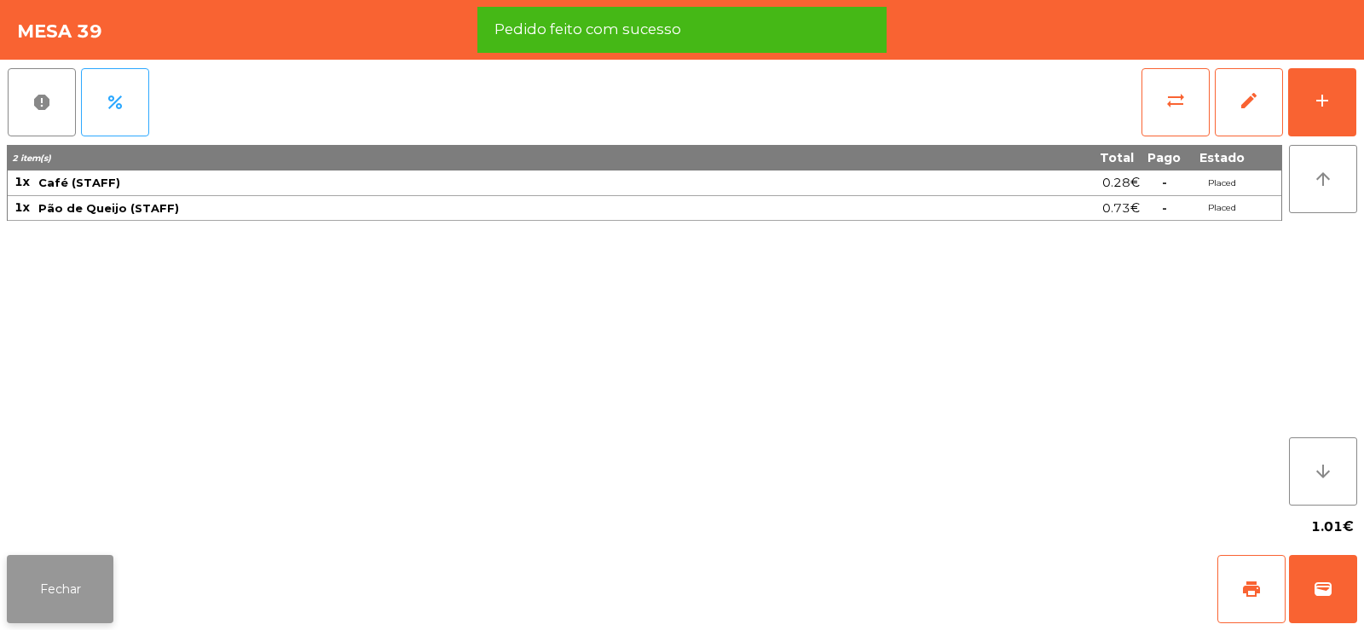
click at [40, 588] on button "Fechar" at bounding box center [60, 589] width 107 height 68
